Goal: Obtain resource: Download file/media

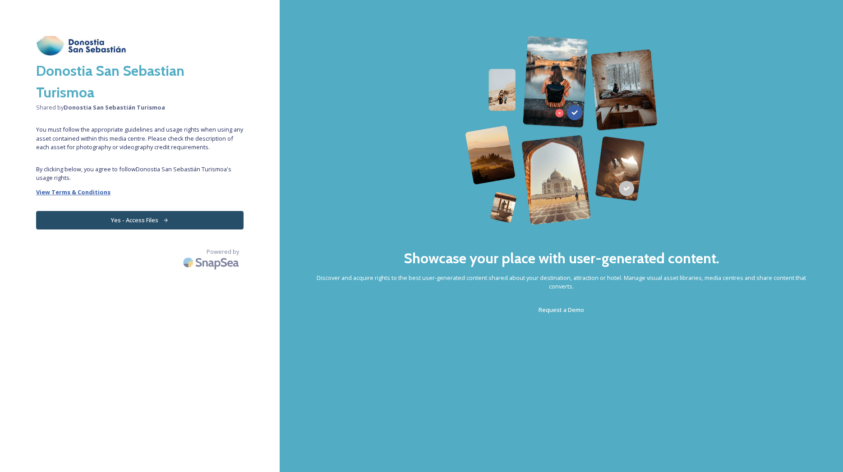
click at [85, 193] on strong "View Terms & Conditions" at bounding box center [73, 192] width 74 height 8
click at [165, 215] on button "Yes - Access Files" at bounding box center [140, 220] width 208 height 18
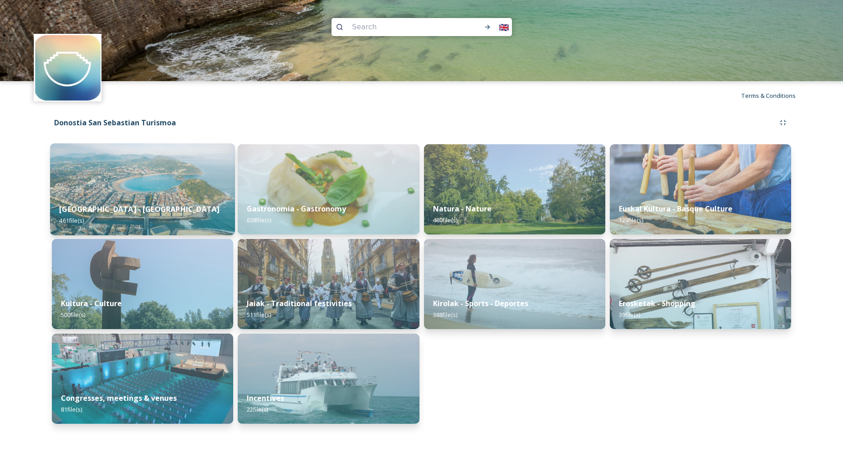
click at [150, 185] on img at bounding box center [142, 189] width 185 height 92
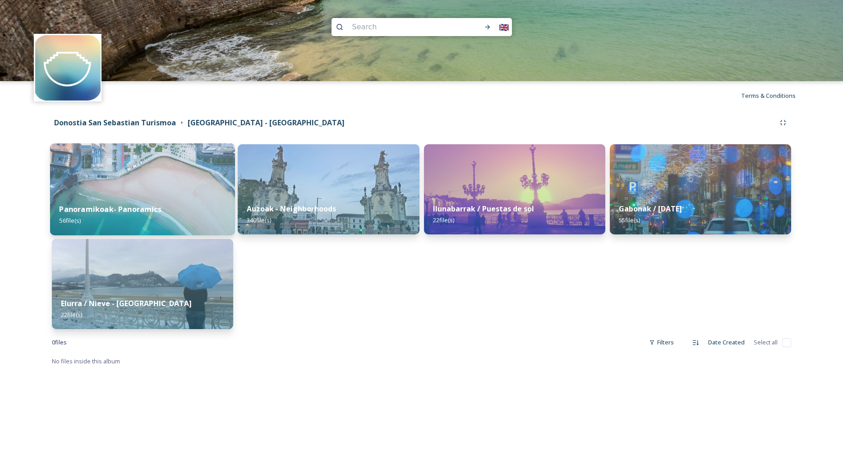
click at [129, 180] on img at bounding box center [142, 189] width 185 height 92
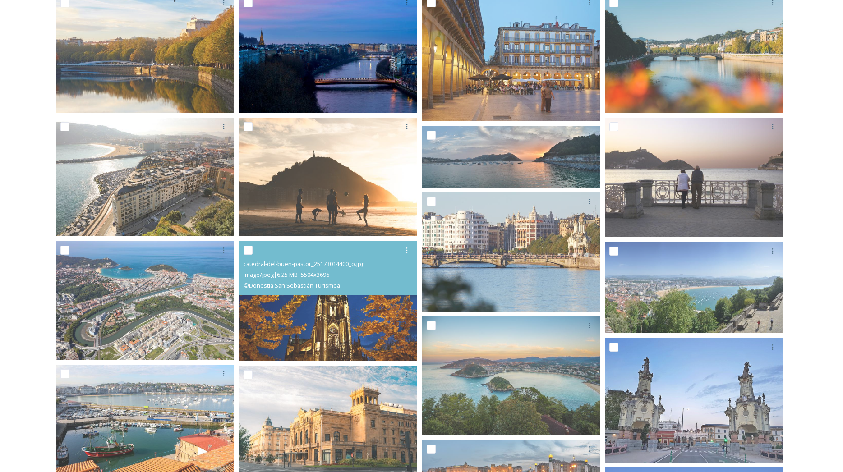
scroll to position [184, 0]
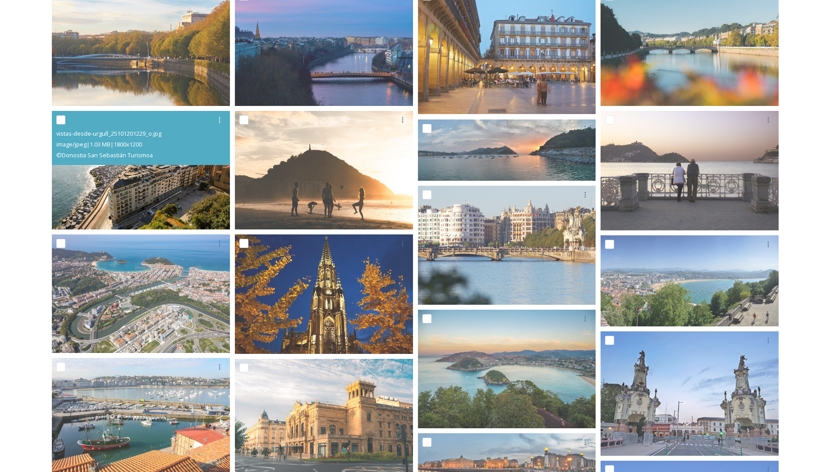
click at [136, 174] on img at bounding box center [141, 170] width 178 height 119
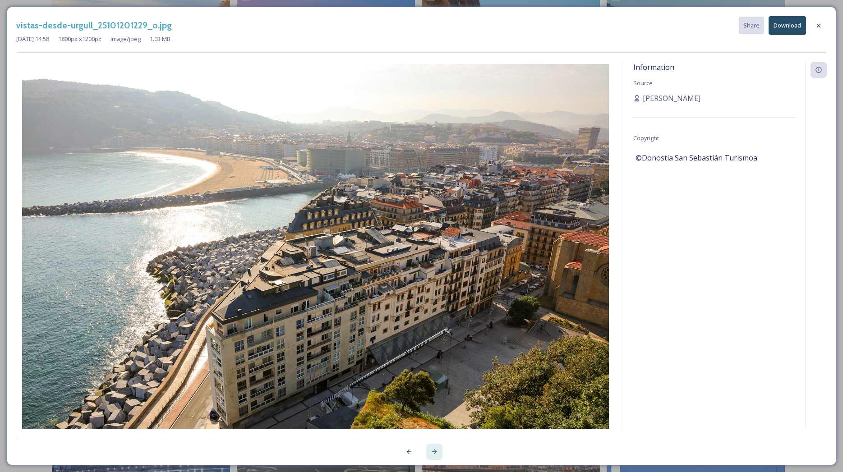
click at [436, 448] on icon at bounding box center [434, 451] width 7 height 7
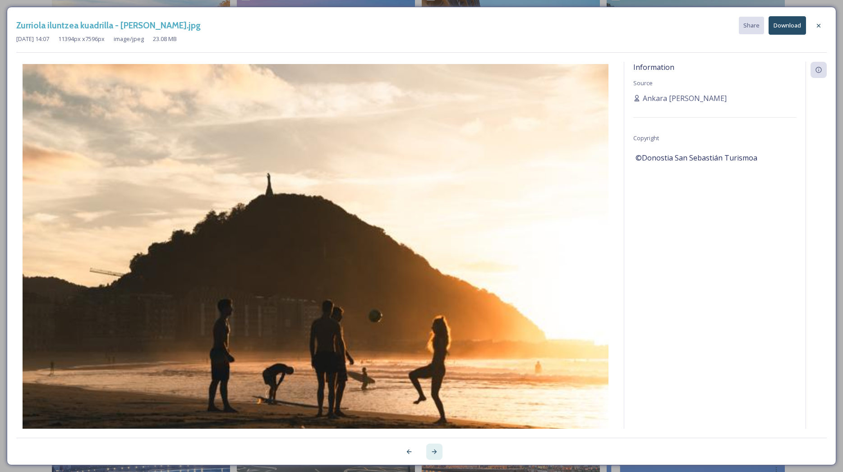
click at [436, 448] on icon at bounding box center [434, 451] width 7 height 7
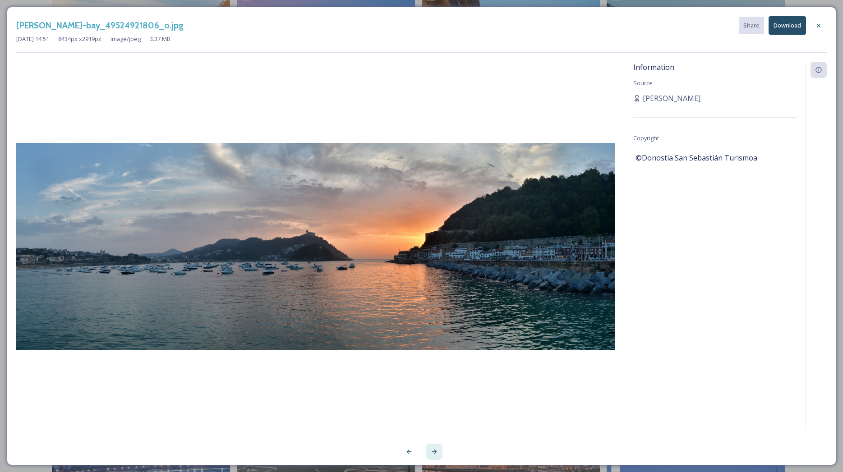
click at [436, 448] on icon at bounding box center [434, 451] width 7 height 7
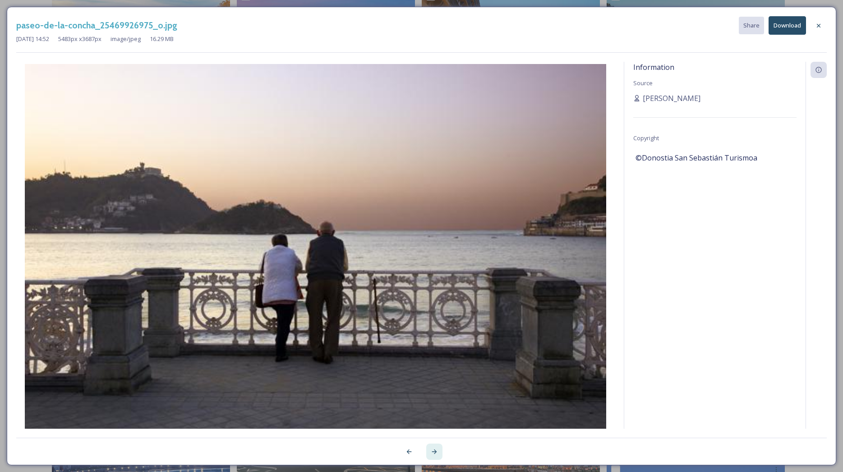
click at [436, 448] on icon at bounding box center [434, 451] width 7 height 7
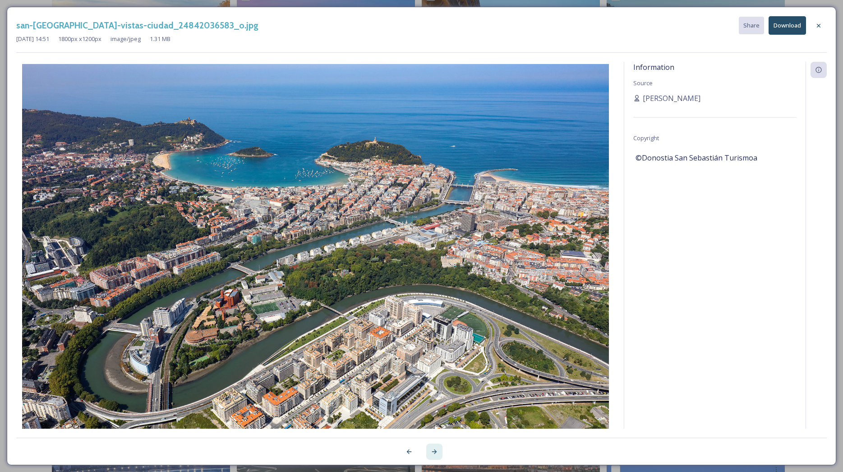
click at [432, 451] on icon at bounding box center [434, 451] width 7 height 7
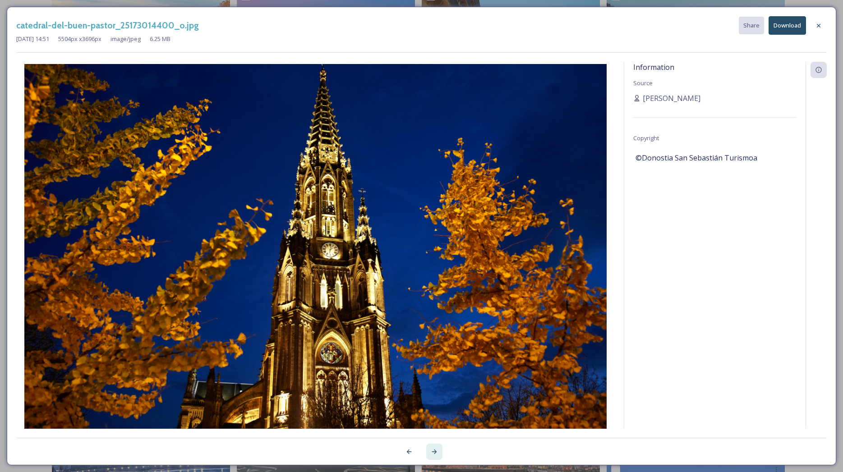
click at [432, 451] on icon at bounding box center [434, 451] width 7 height 7
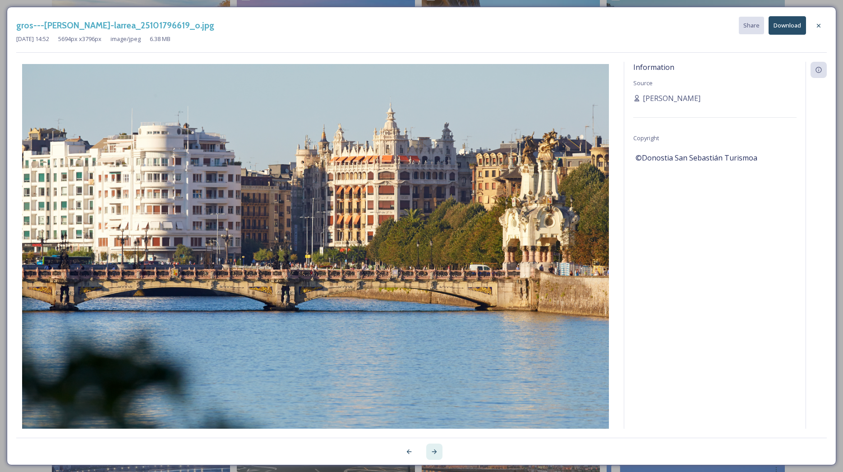
click at [435, 452] on icon at bounding box center [434, 451] width 7 height 7
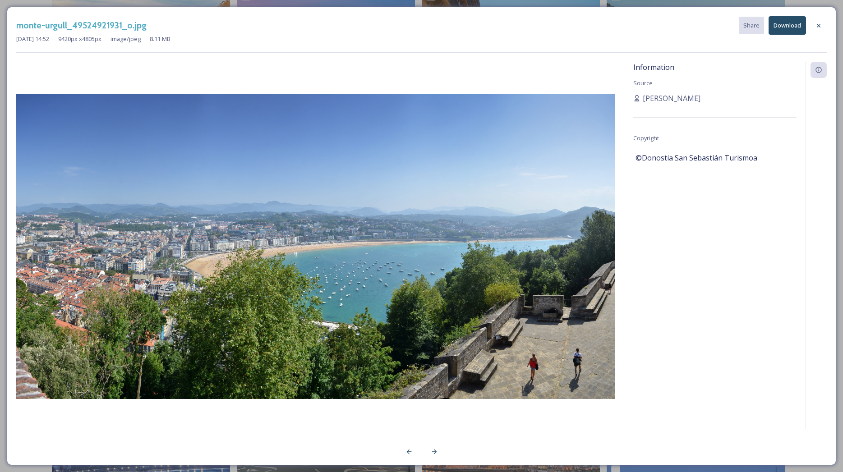
drag, startPoint x: 435, startPoint y: 452, endPoint x: 301, endPoint y: 326, distance: 184.1
click at [301, 329] on div "monte-urgull_49524921931_o.jpg Share Download Aug 10 2023 14:52 9420 px x 4805 …" at bounding box center [422, 236] width 830 height 459
click at [434, 452] on icon at bounding box center [434, 452] width 5 height 5
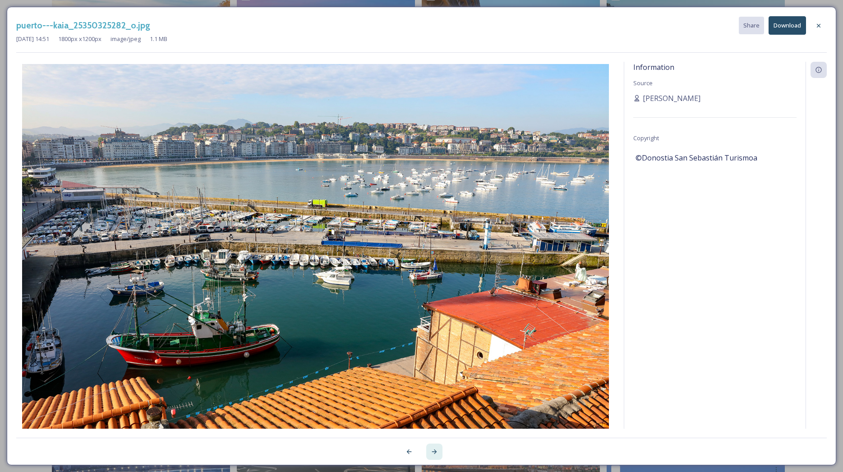
click at [433, 451] on icon at bounding box center [434, 451] width 7 height 7
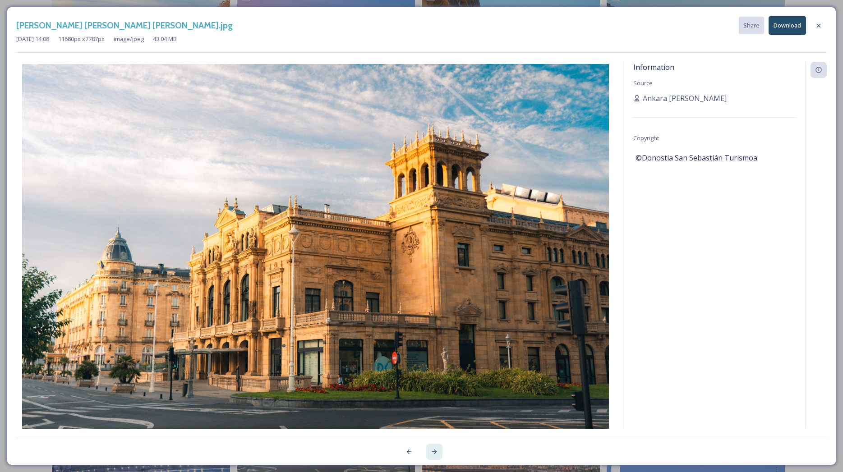
click at [434, 451] on icon at bounding box center [434, 451] width 7 height 7
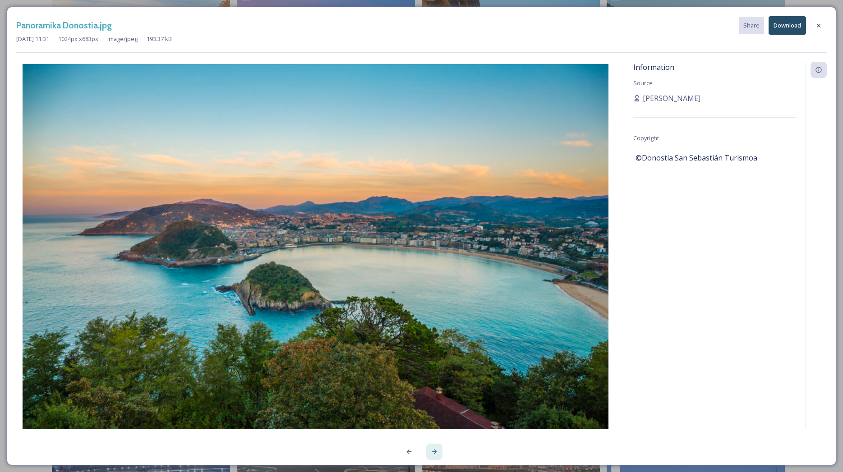
click at [434, 451] on icon at bounding box center [434, 451] width 7 height 7
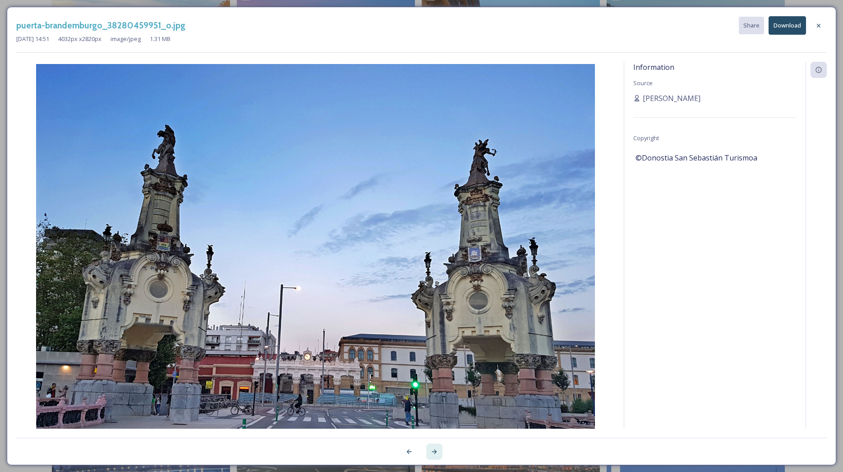
click at [434, 451] on icon at bounding box center [434, 451] width 7 height 7
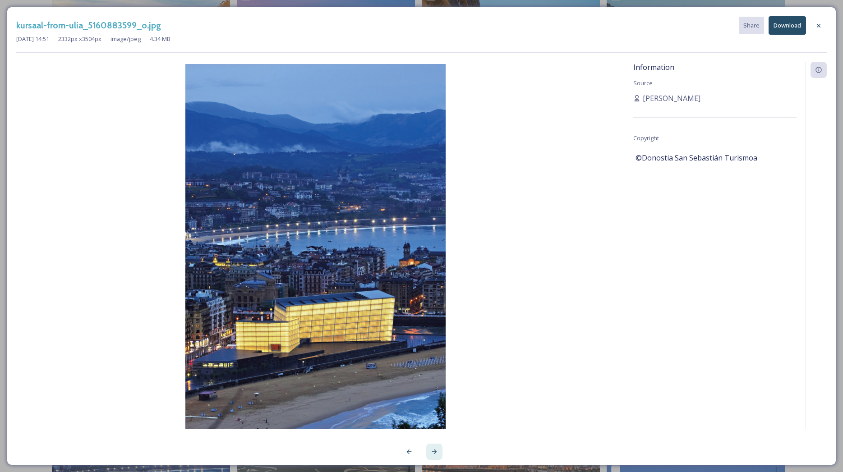
click at [434, 451] on icon at bounding box center [434, 451] width 7 height 7
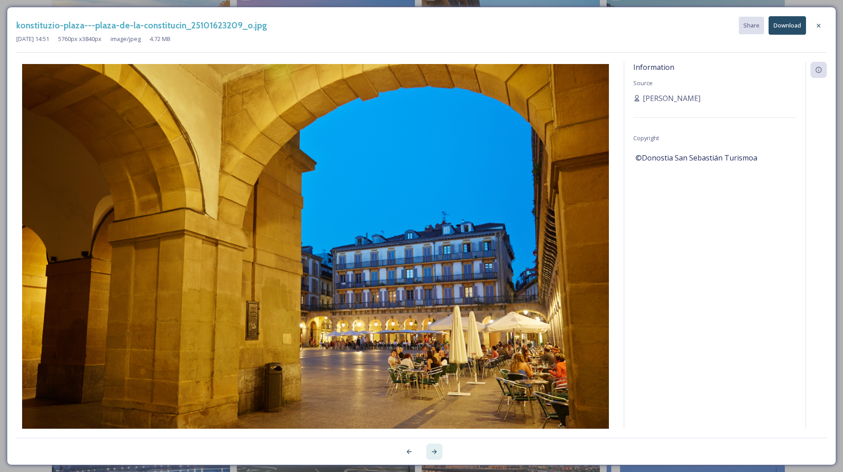
click at [434, 451] on icon at bounding box center [434, 451] width 7 height 7
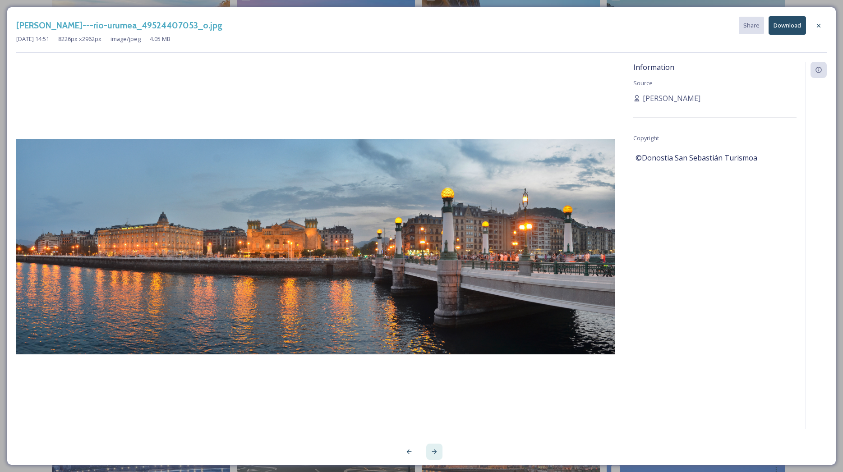
click at [436, 450] on icon at bounding box center [434, 451] width 7 height 7
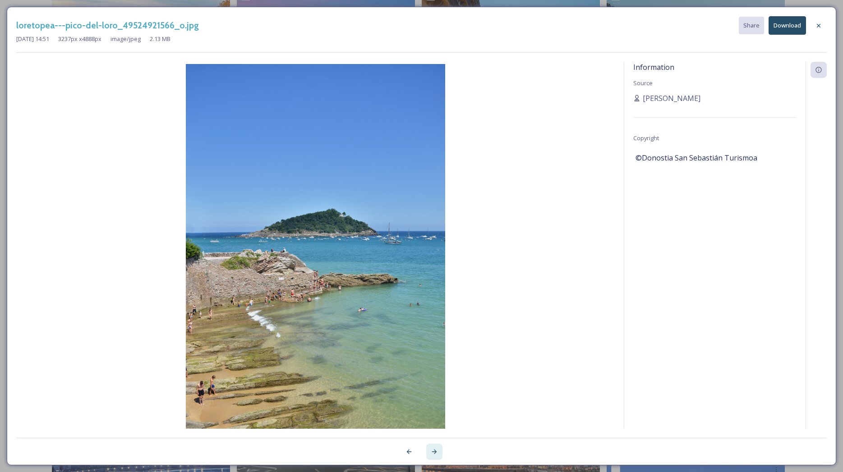
click at [436, 450] on icon at bounding box center [434, 451] width 7 height 7
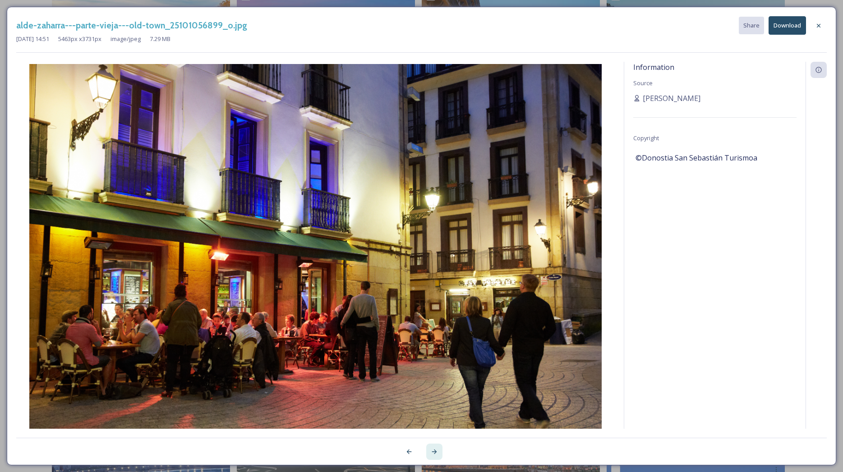
click at [436, 450] on icon at bounding box center [434, 451] width 7 height 7
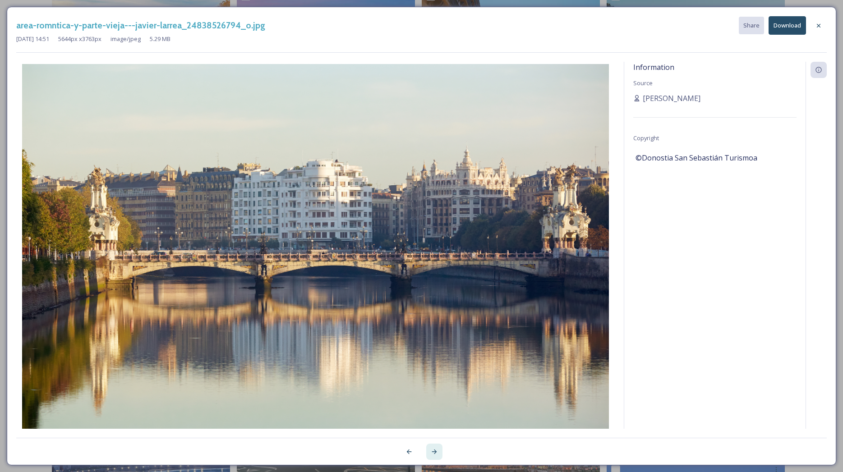
click at [436, 452] on icon at bounding box center [434, 452] width 5 height 5
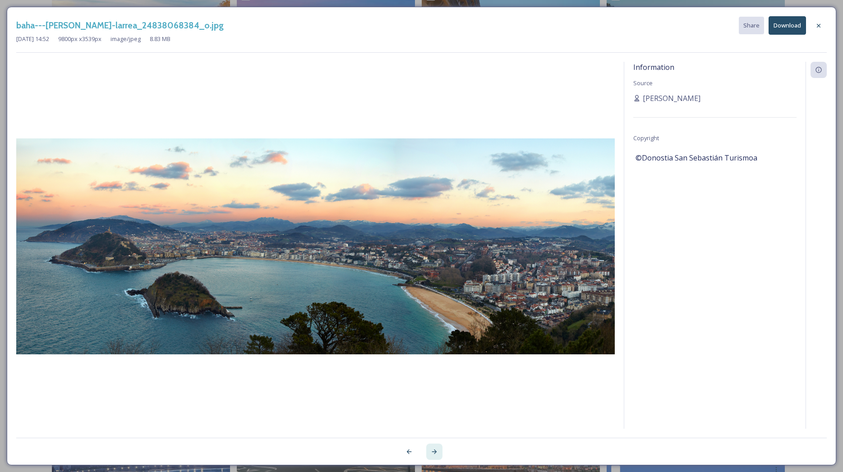
click at [433, 449] on icon at bounding box center [434, 451] width 7 height 7
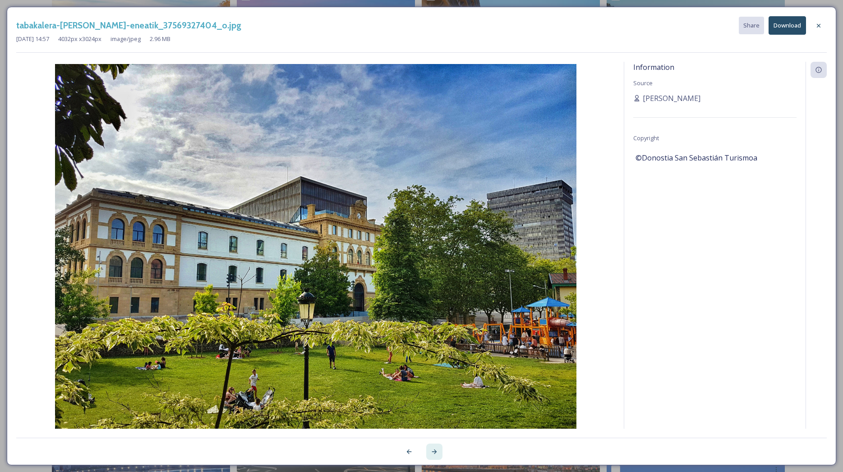
click at [433, 447] on div at bounding box center [434, 452] width 16 height 16
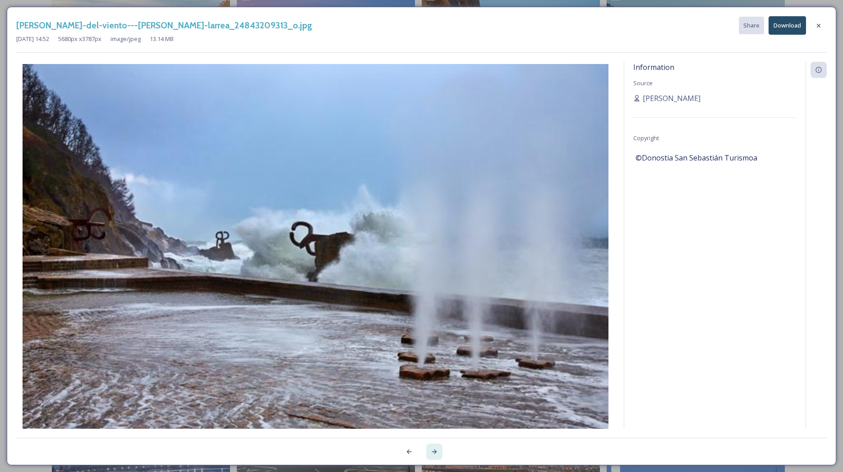
click at [432, 447] on div at bounding box center [434, 452] width 16 height 16
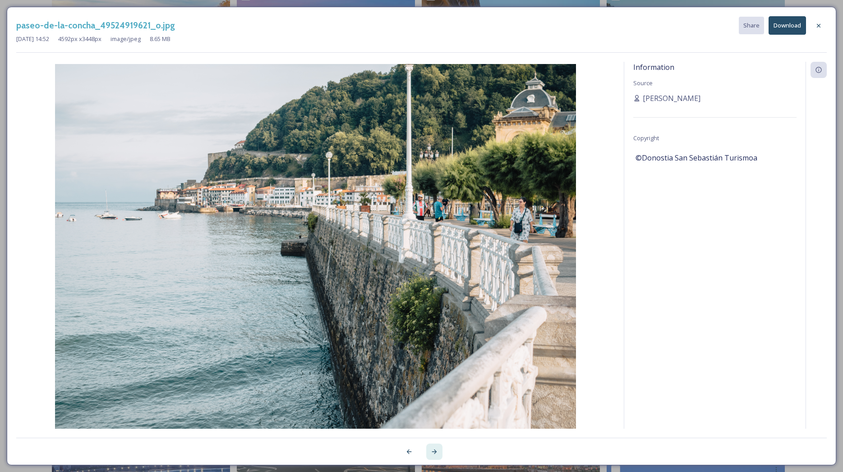
click at [432, 447] on div at bounding box center [434, 452] width 16 height 16
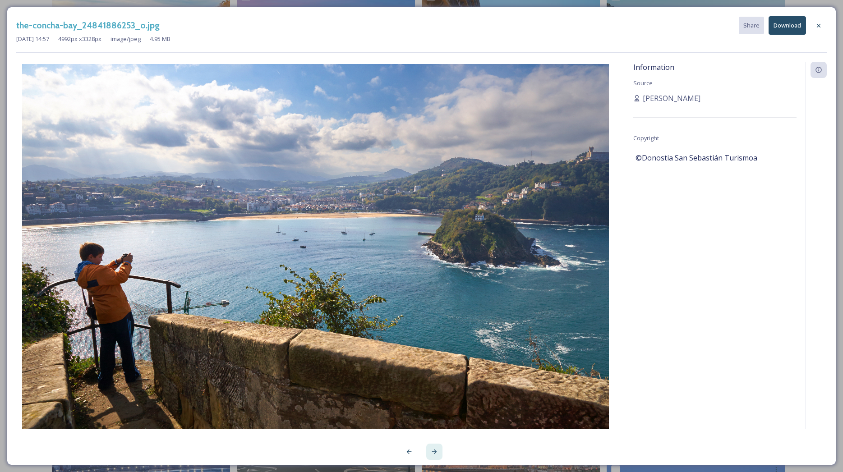
click at [432, 447] on div at bounding box center [434, 452] width 16 height 16
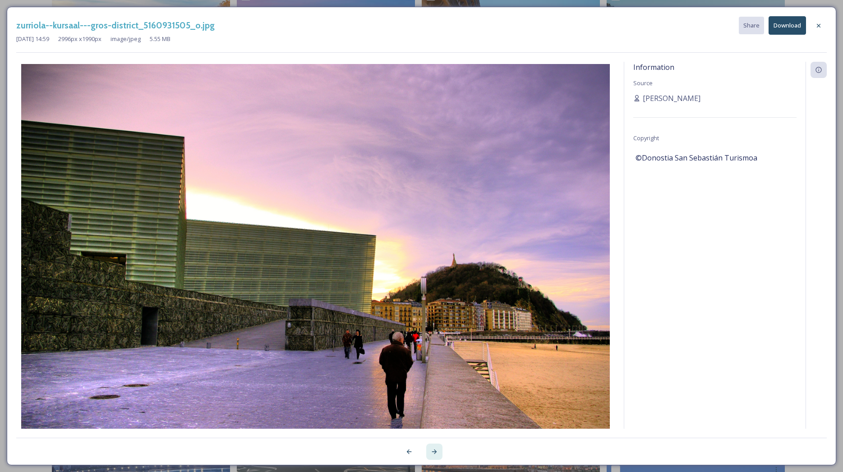
click at [432, 447] on div at bounding box center [434, 452] width 16 height 16
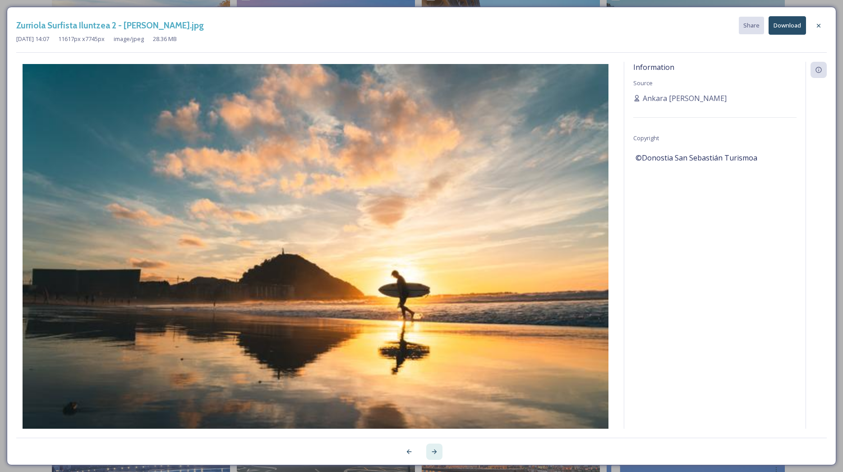
click at [432, 447] on div at bounding box center [434, 452] width 16 height 16
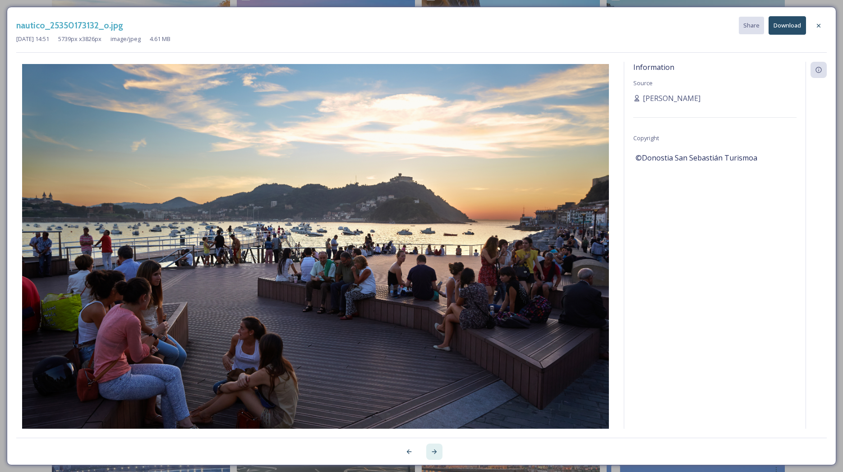
click at [432, 447] on div at bounding box center [434, 452] width 16 height 16
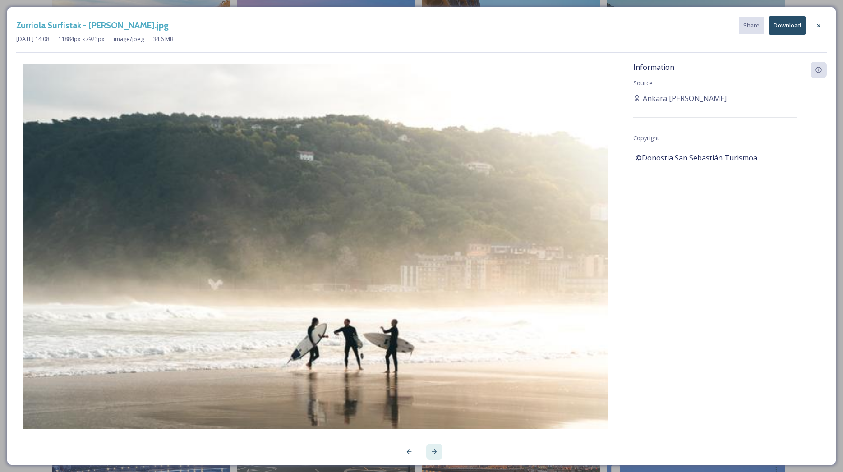
click at [432, 447] on div at bounding box center [434, 452] width 16 height 16
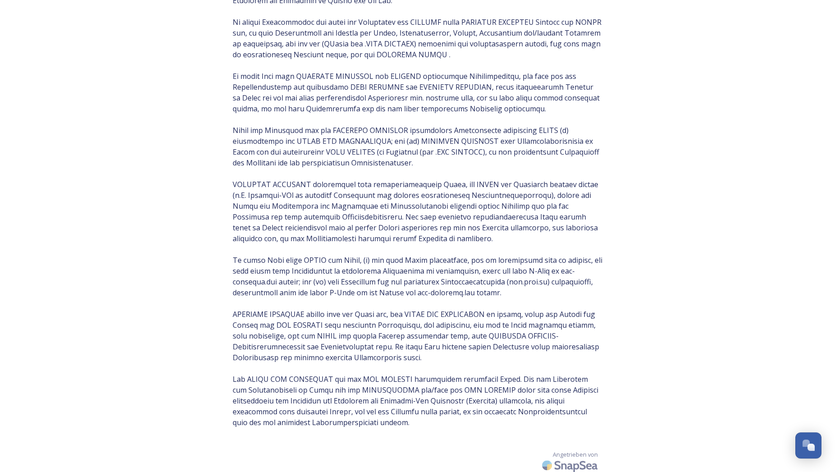
scroll to position [742, 0]
